Goal: Find specific page/section: Find specific page/section

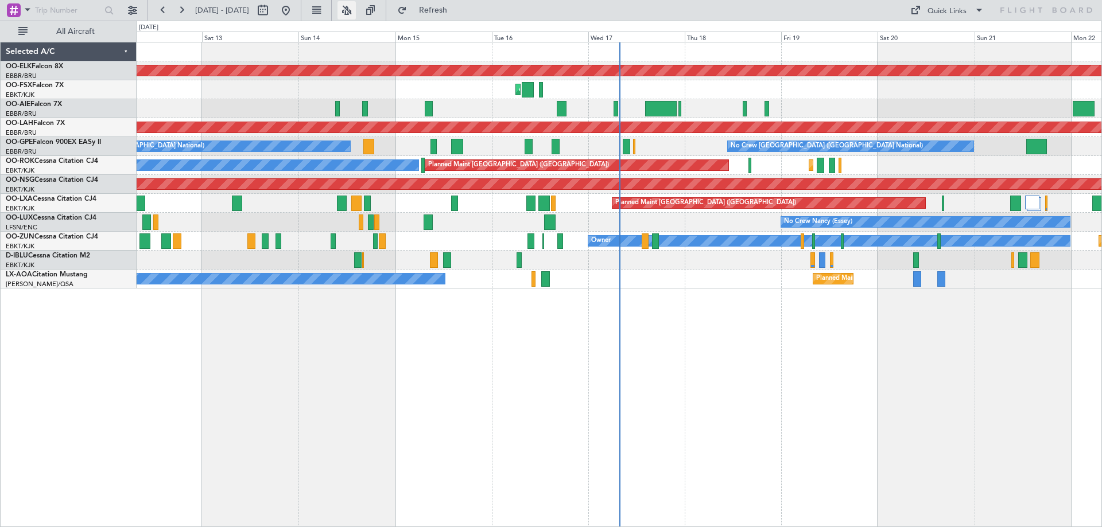
click at [356, 13] on button at bounding box center [346, 10] width 18 height 18
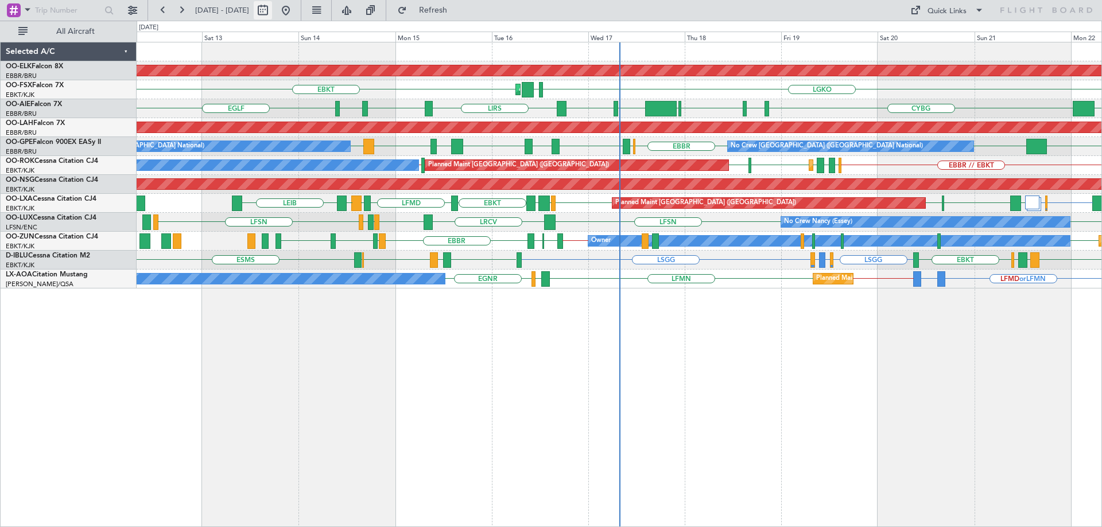
click at [272, 9] on button at bounding box center [263, 10] width 18 height 18
select select "9"
select select "2025"
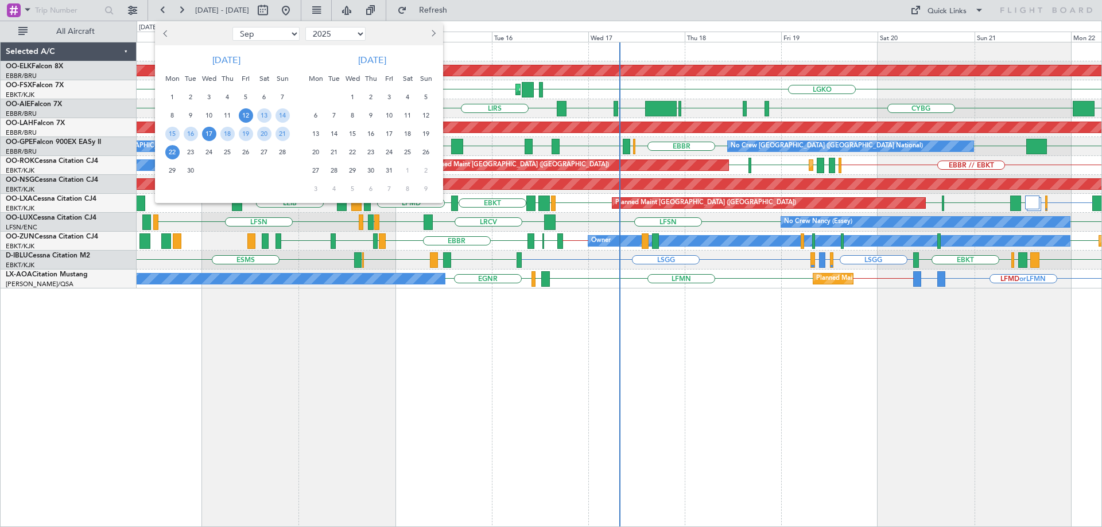
click at [208, 135] on span "17" at bounding box center [209, 134] width 14 height 14
click at [208, 147] on span "24" at bounding box center [209, 152] width 14 height 14
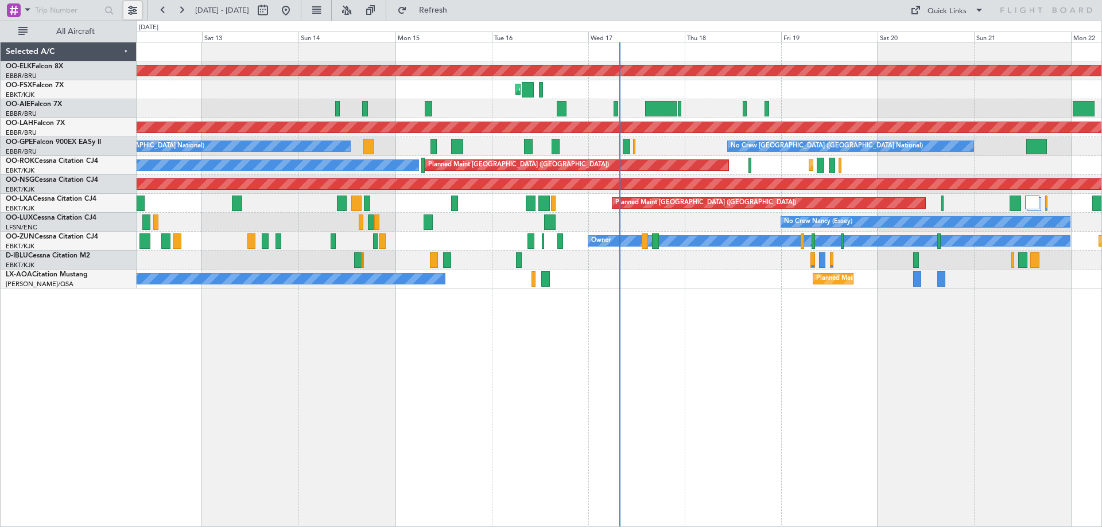
click at [137, 11] on button at bounding box center [132, 10] width 18 height 18
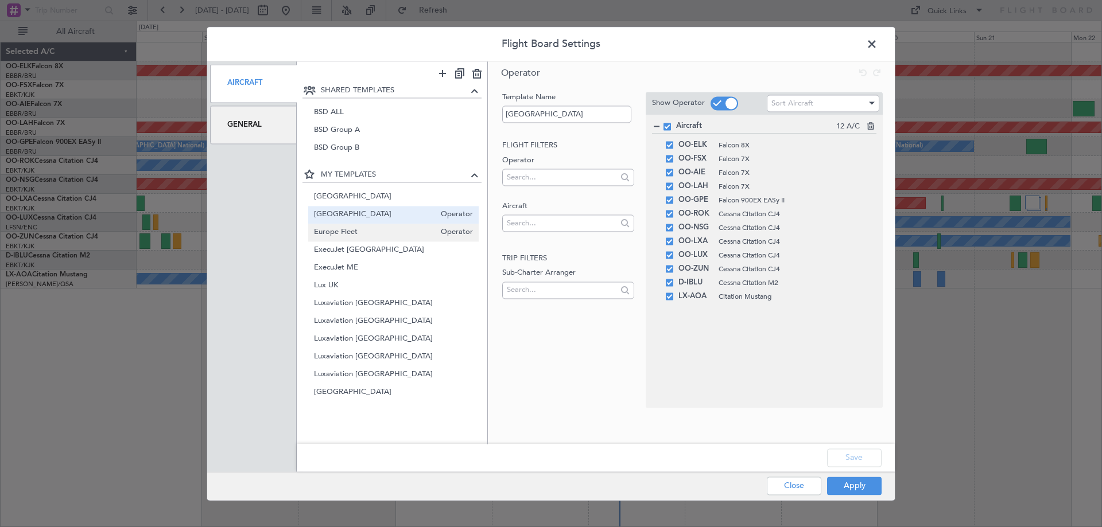
click at [337, 236] on span "Europe Fleet" at bounding box center [375, 233] width 122 height 12
type input "Europe Fleet"
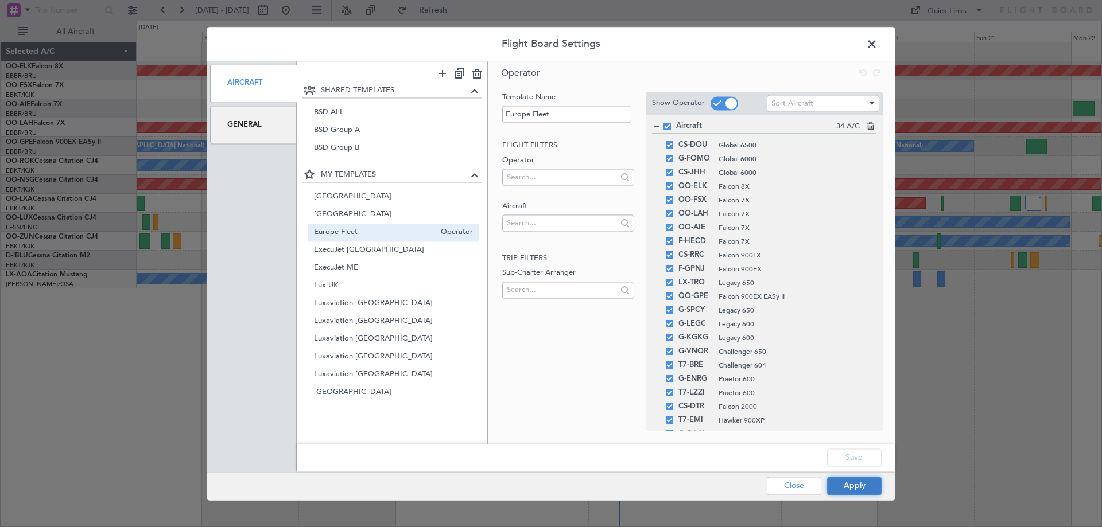
click at [855, 484] on button "Apply" at bounding box center [854, 486] width 55 height 18
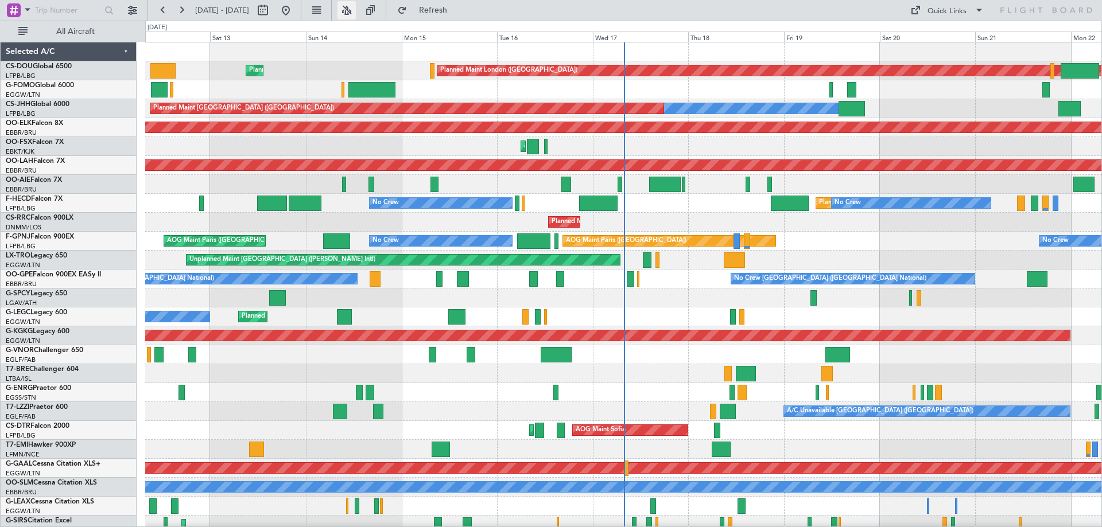
click at [356, 11] on button at bounding box center [346, 10] width 18 height 18
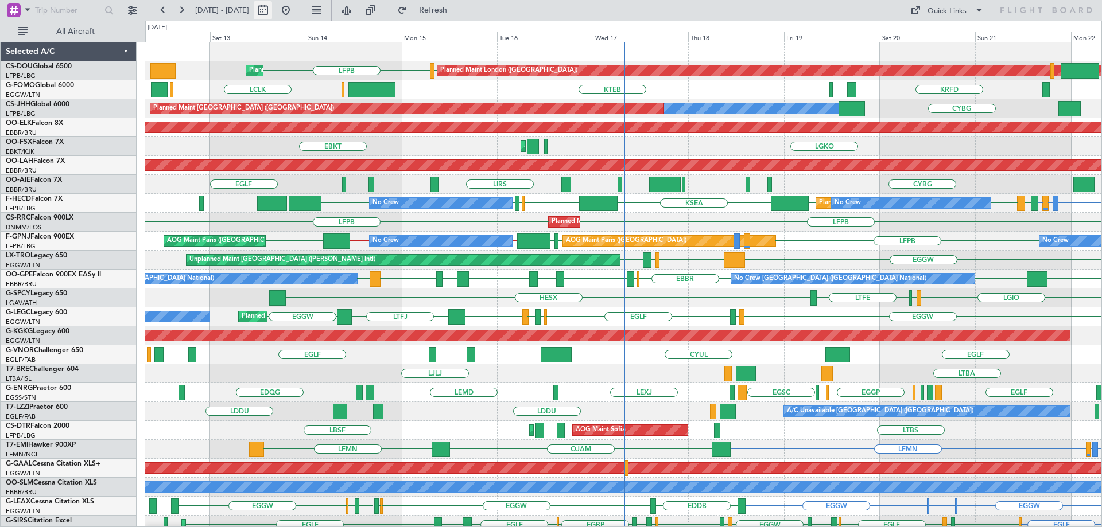
click at [272, 10] on button at bounding box center [263, 10] width 18 height 18
select select "9"
select select "2025"
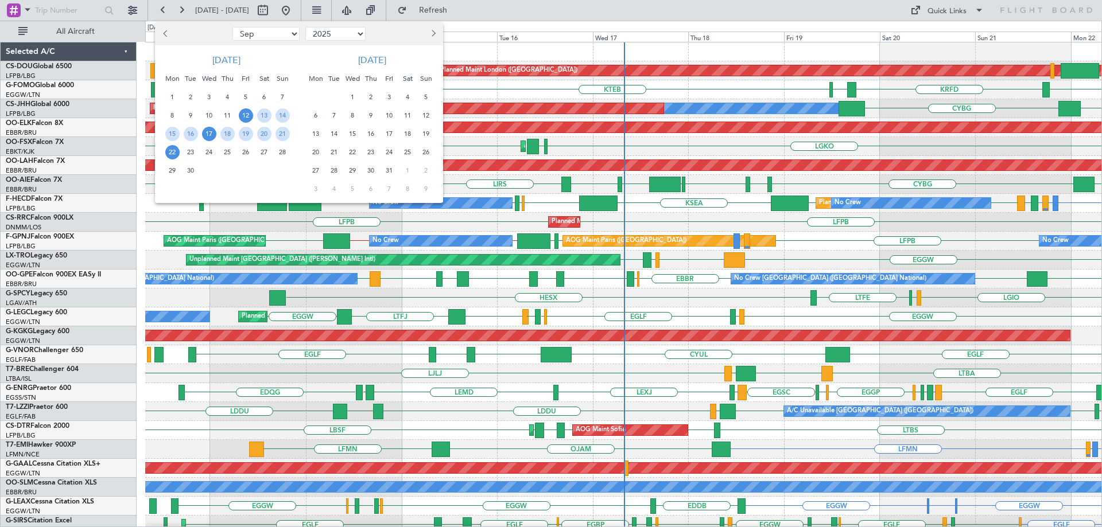
click at [212, 135] on span "17" at bounding box center [209, 134] width 14 height 14
click at [210, 153] on span "24" at bounding box center [209, 152] width 14 height 14
